Goal: Find specific page/section: Find specific page/section

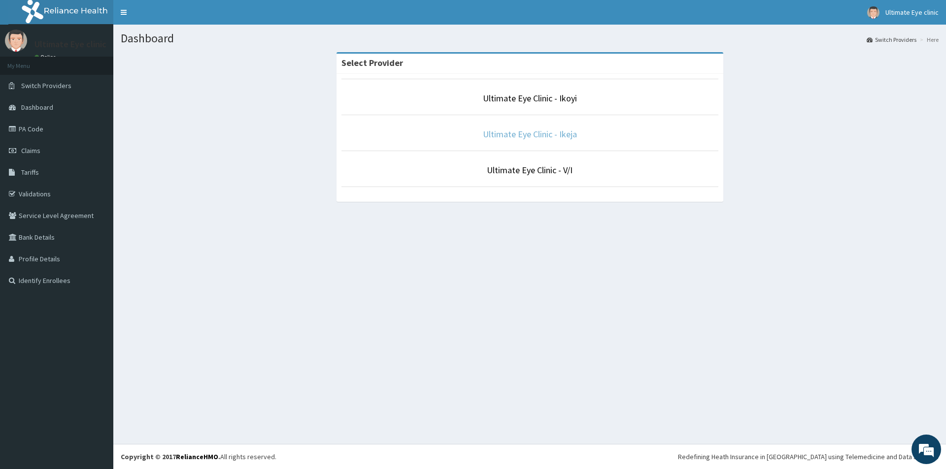
click at [535, 139] on link "Ultimate Eye Clinic - Ikeja" at bounding box center [530, 134] width 94 height 11
click at [536, 137] on link "Ultimate Eye Clinic - Ikeja" at bounding box center [530, 134] width 94 height 11
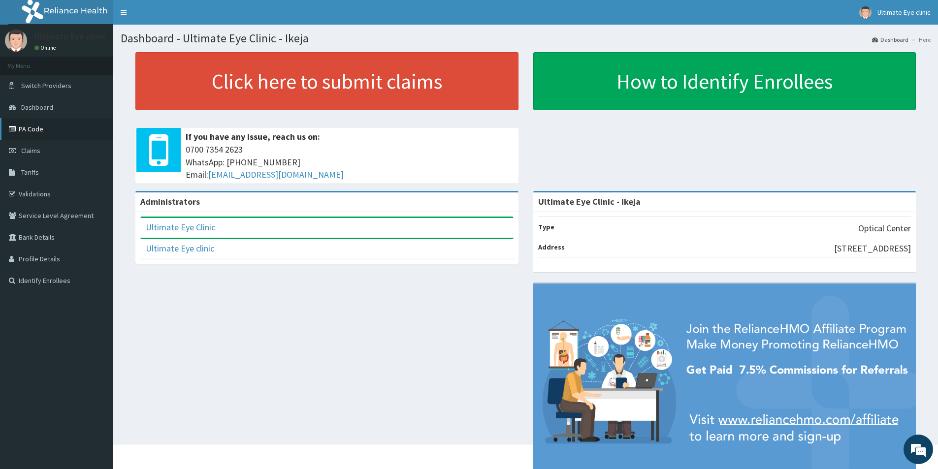
click at [32, 130] on link "PA Code" at bounding box center [56, 129] width 113 height 22
